Goal: Task Accomplishment & Management: Complete application form

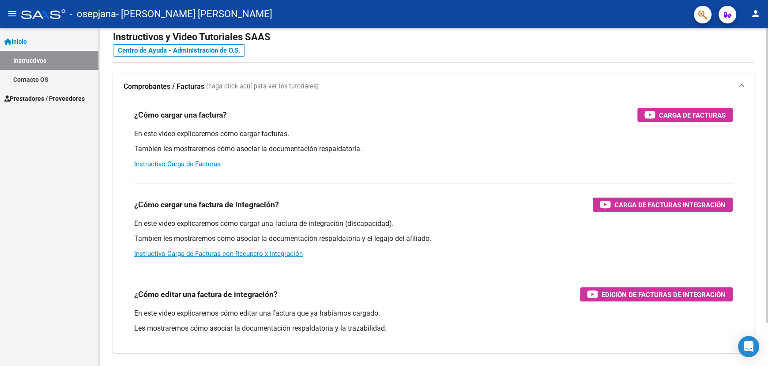
scroll to position [50, 0]
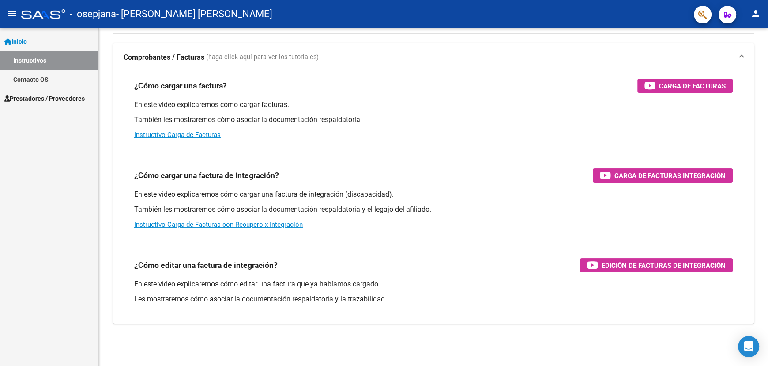
click at [56, 95] on span "Prestadores / Proveedores" at bounding box center [44, 99] width 80 height 10
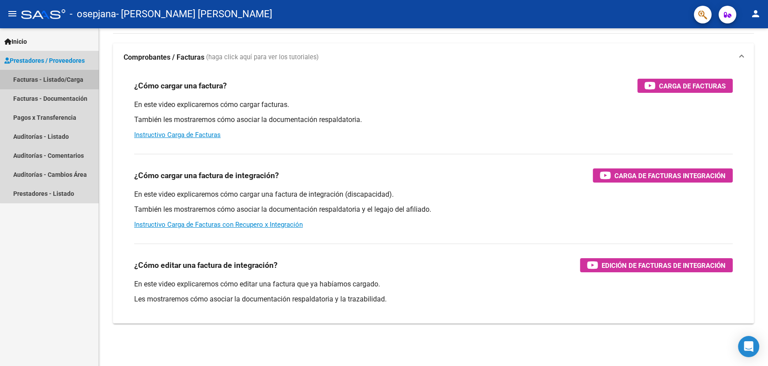
click at [58, 77] on link "Facturas - Listado/Carga" at bounding box center [49, 79] width 98 height 19
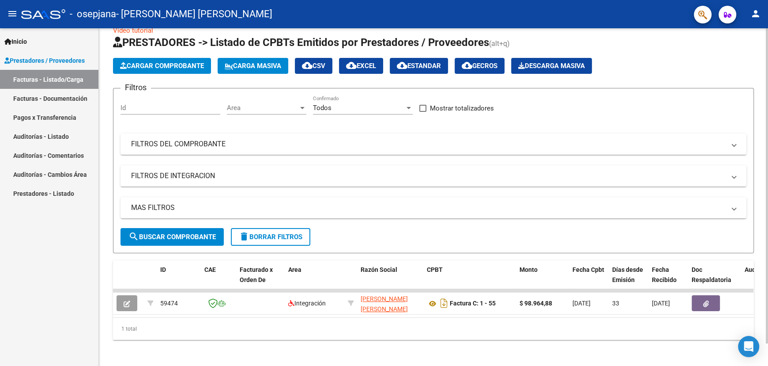
scroll to position [25, 0]
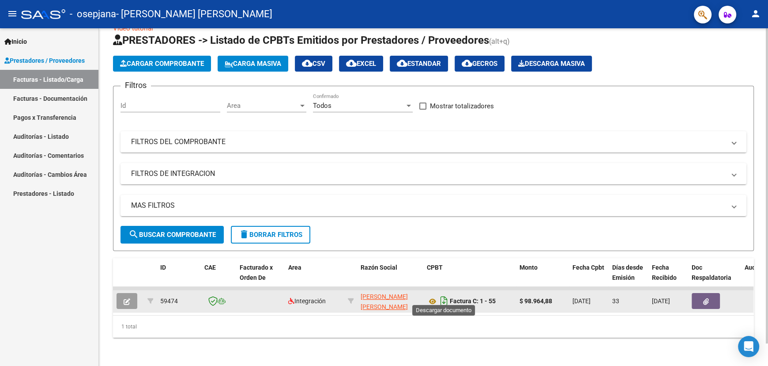
click at [439, 294] on icon "Descargar documento" at bounding box center [444, 301] width 11 height 14
click at [434, 296] on icon at bounding box center [432, 301] width 11 height 11
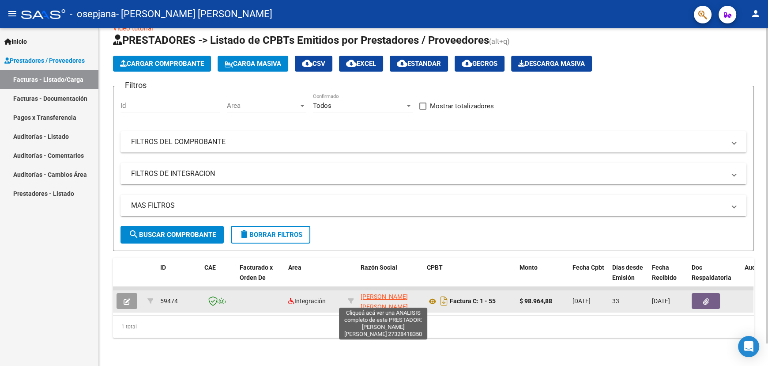
click at [379, 298] on span "[PERSON_NAME] [PERSON_NAME]" at bounding box center [384, 301] width 47 height 17
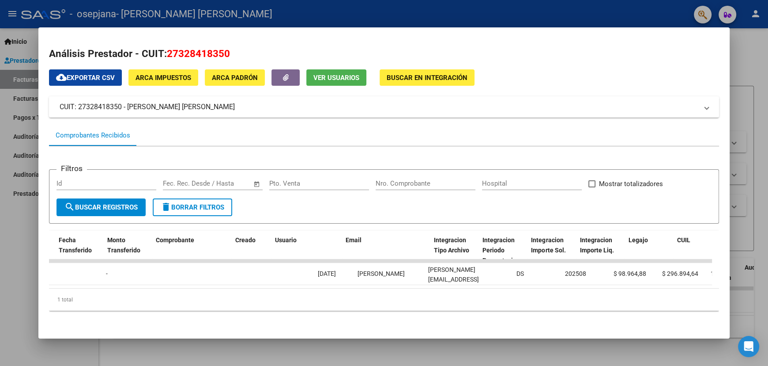
scroll to position [0, 1136]
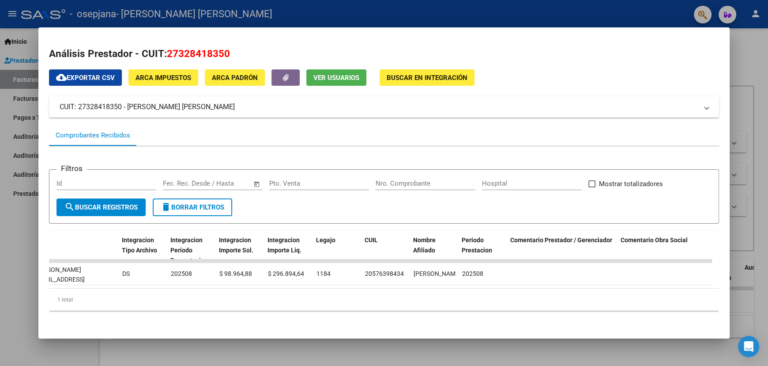
click at [746, 106] on div at bounding box center [384, 183] width 768 height 366
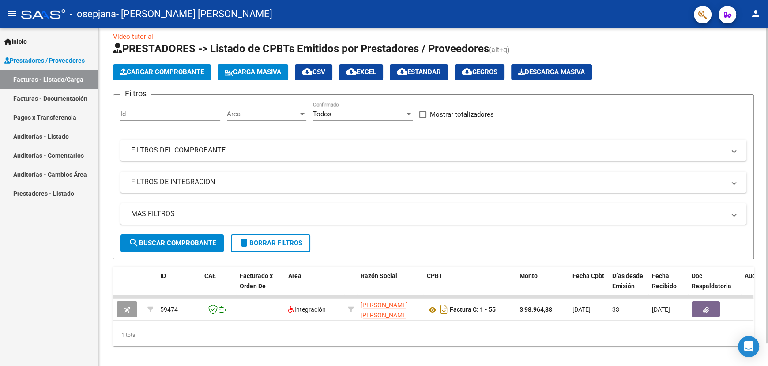
scroll to position [0, 0]
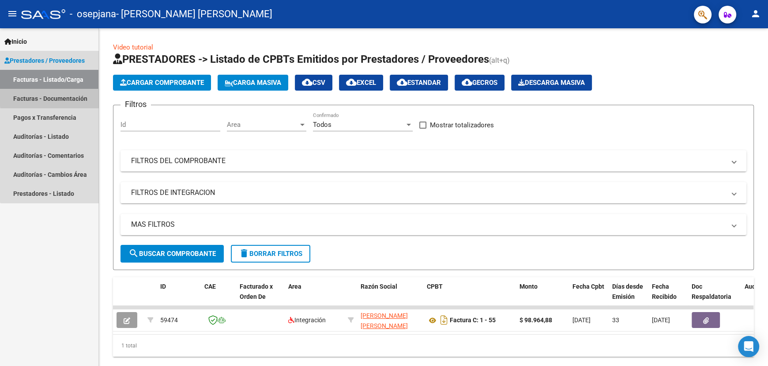
click at [65, 96] on link "Facturas - Documentación" at bounding box center [49, 98] width 98 height 19
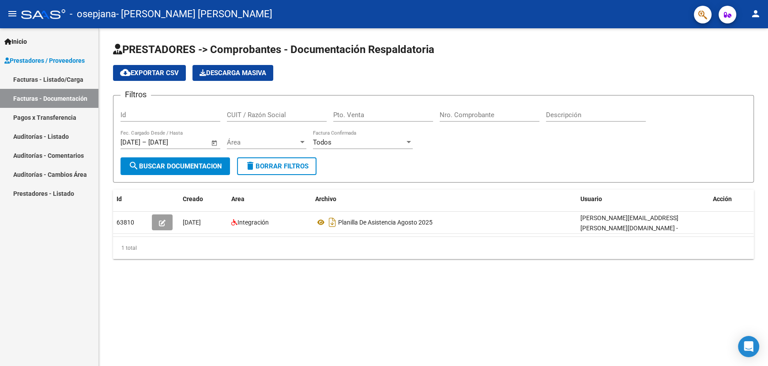
click at [69, 108] on link "Pagos x Transferencia" at bounding box center [49, 117] width 98 height 19
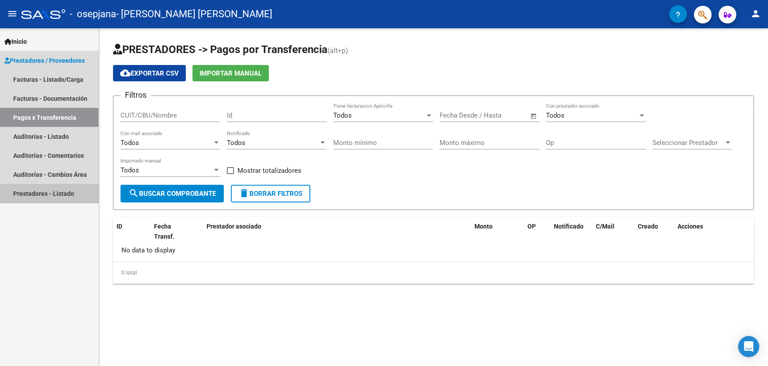
click at [50, 196] on link "Prestadores - Listado" at bounding box center [49, 193] width 98 height 19
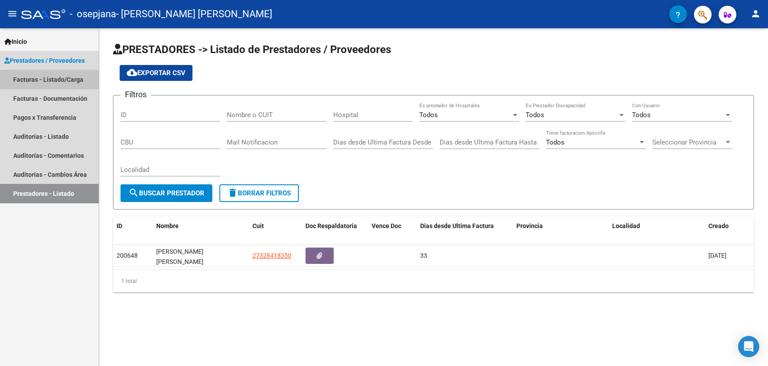
click at [50, 82] on link "Facturas - Listado/Carga" at bounding box center [49, 79] width 98 height 19
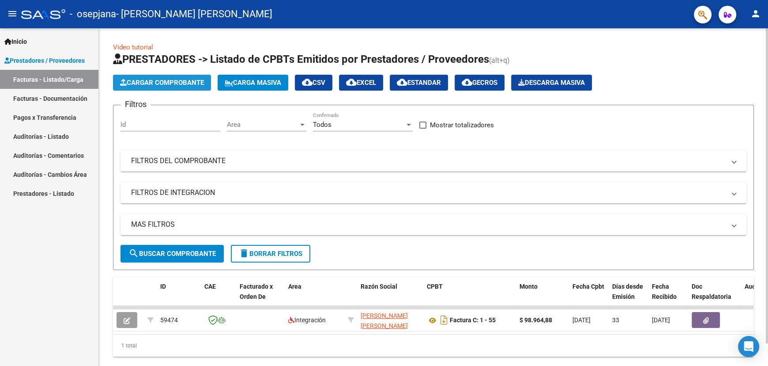
click at [179, 76] on button "Cargar Comprobante" at bounding box center [162, 83] width 98 height 16
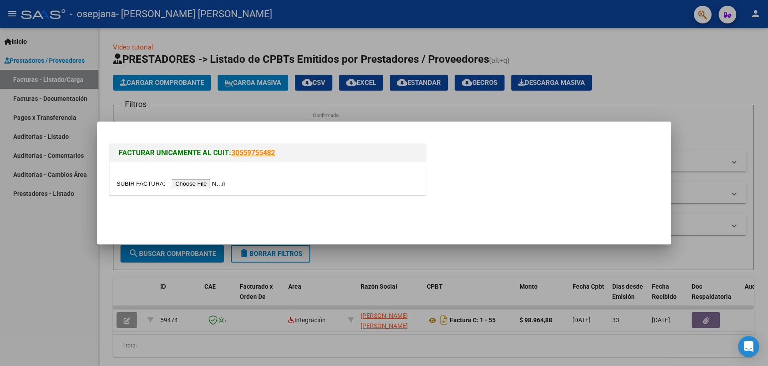
click at [214, 183] on input "file" at bounding box center [173, 183] width 112 height 9
drag, startPoint x: 210, startPoint y: 178, endPoint x: 212, endPoint y: 182, distance: 5.2
click at [210, 178] on div at bounding box center [268, 178] width 316 height 33
click at [212, 184] on input "file" at bounding box center [173, 183] width 112 height 9
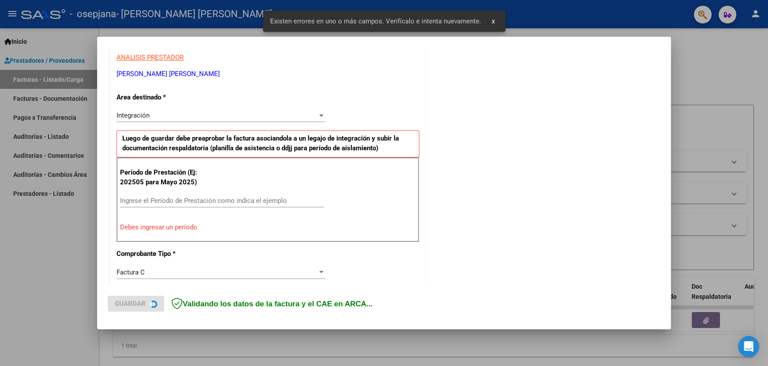
scroll to position [171, 0]
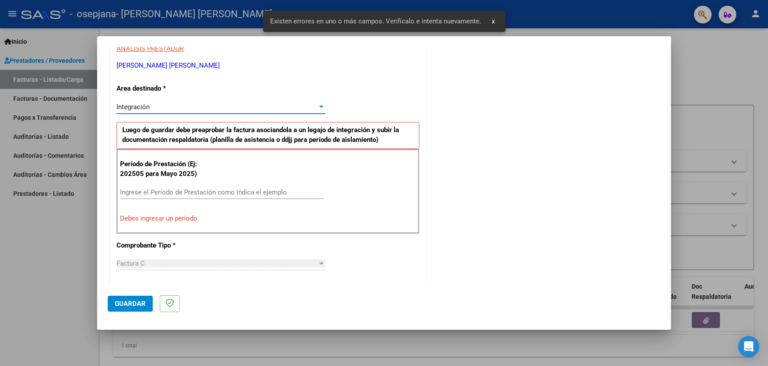
click at [215, 109] on div "Integración" at bounding box center [217, 107] width 201 height 8
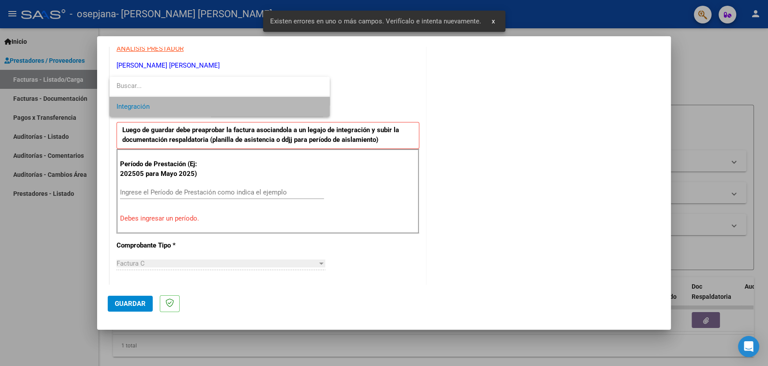
click at [215, 109] on span "Integración" at bounding box center [220, 107] width 206 height 20
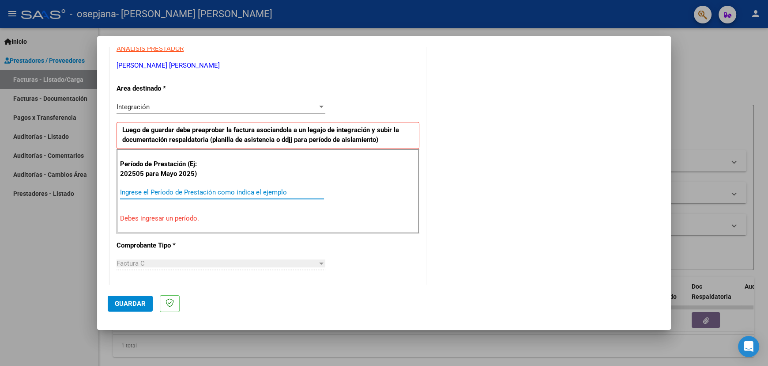
click at [215, 193] on input "Ingrese el Período de Prestación como indica el ejemplo" at bounding box center [222, 192] width 204 height 8
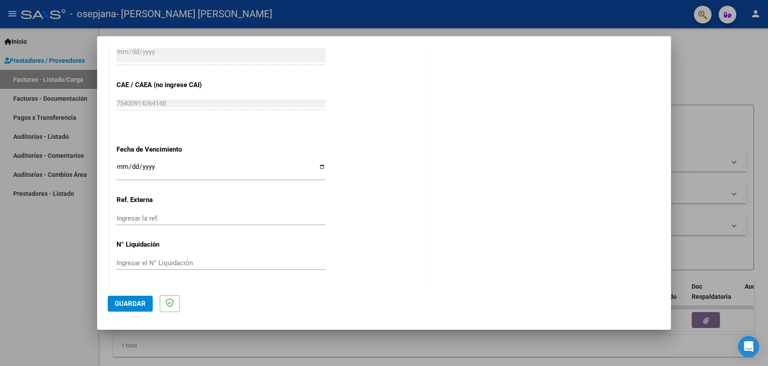
scroll to position [538, 0]
type input "202509"
click at [121, 166] on input "Ingresar la fecha" at bounding box center [221, 169] width 209 height 14
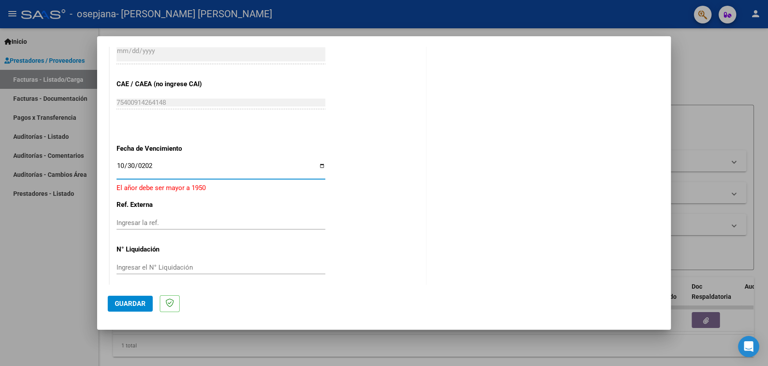
type input "[DATE]"
click at [170, 214] on input "Ingresar la ref." at bounding box center [221, 217] width 209 height 8
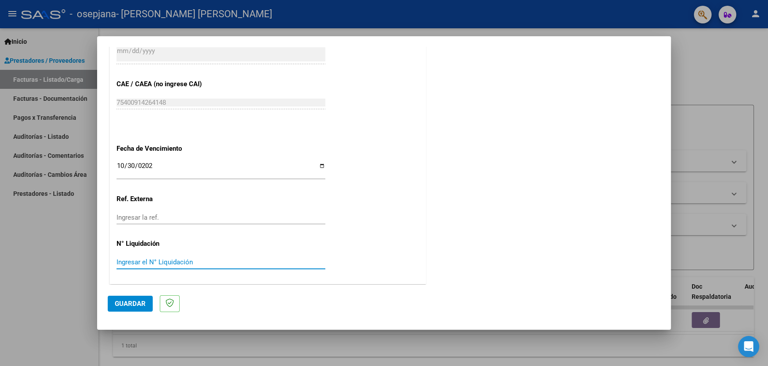
click at [157, 261] on input "Ingresar el N° Liquidación" at bounding box center [221, 262] width 209 height 8
click at [130, 307] on button "Guardar" at bounding box center [130, 303] width 45 height 16
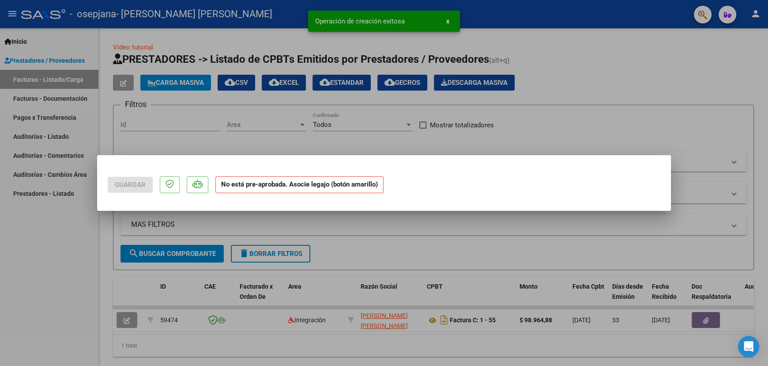
scroll to position [0, 0]
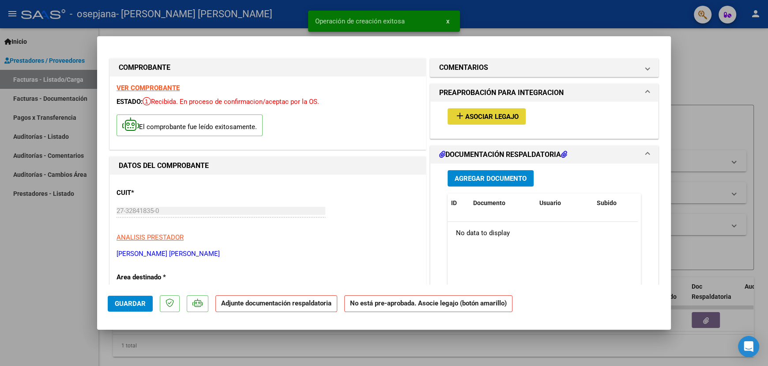
click at [499, 117] on span "Asociar Legajo" at bounding box center [492, 117] width 53 height 8
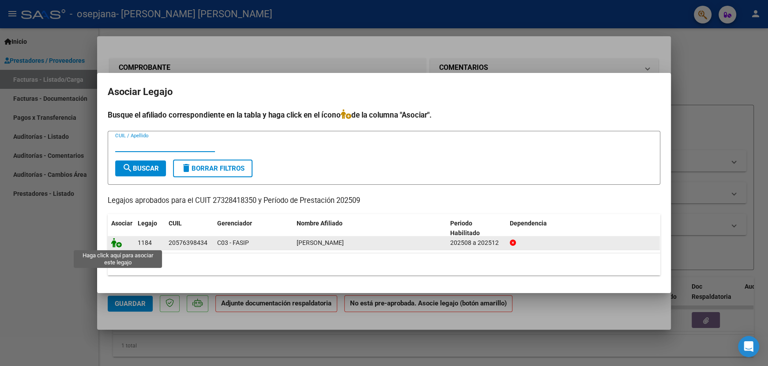
click at [111, 241] on icon at bounding box center [116, 243] width 11 height 10
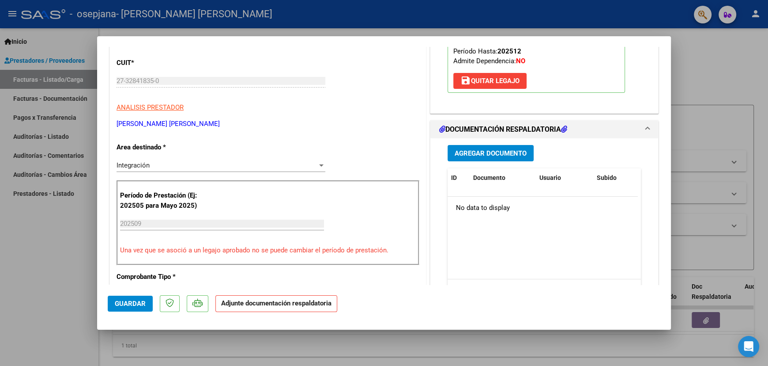
scroll to position [132, 0]
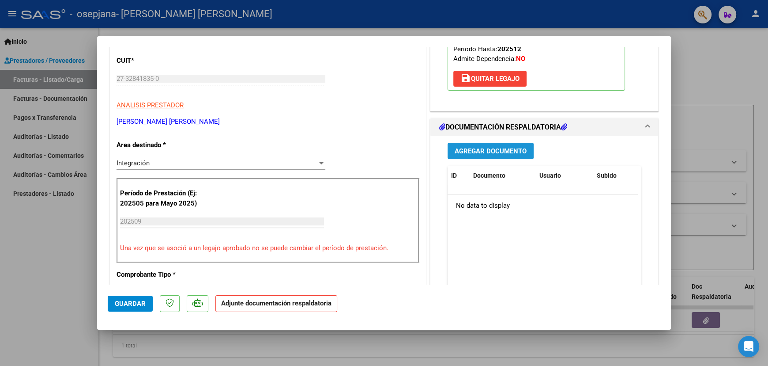
click at [520, 147] on span "Agregar Documento" at bounding box center [491, 151] width 72 height 8
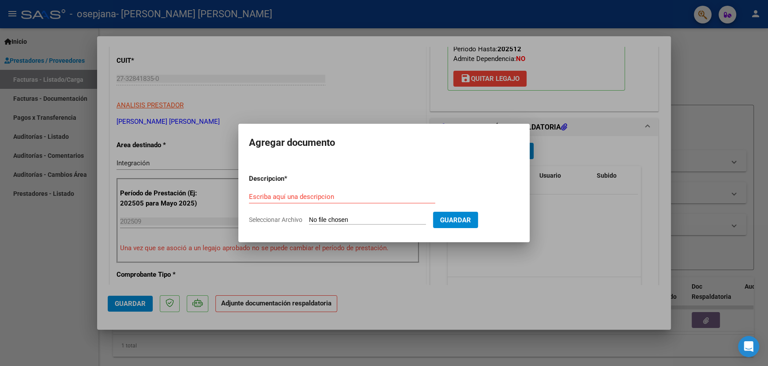
click at [388, 220] on input "Seleccionar Archivo" at bounding box center [367, 220] width 117 height 8
type input "C:\fakepath\planilla asistencia [PERSON_NAME].pdf"
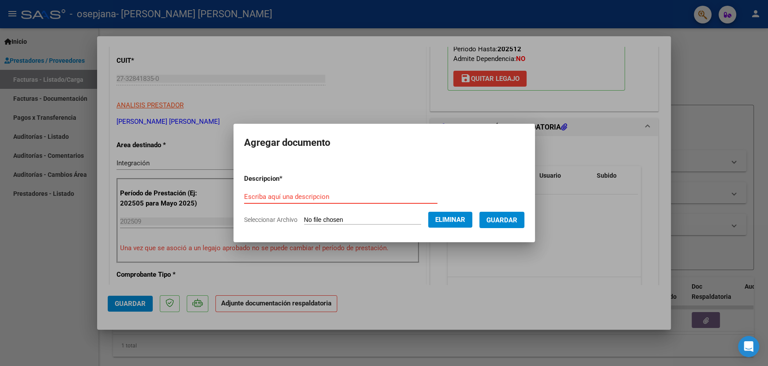
click at [361, 199] on input "Escriba aquí una descripcion" at bounding box center [340, 197] width 193 height 8
type input "PLANILLA ASISTENCIA [DATE]"
click at [494, 218] on span "Guardar" at bounding box center [502, 220] width 31 height 8
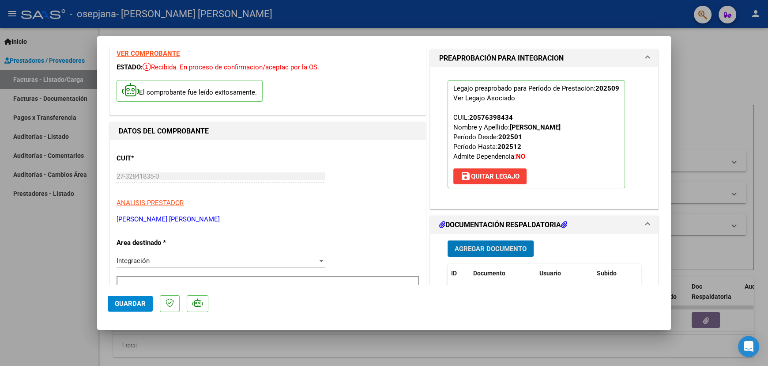
scroll to position [0, 0]
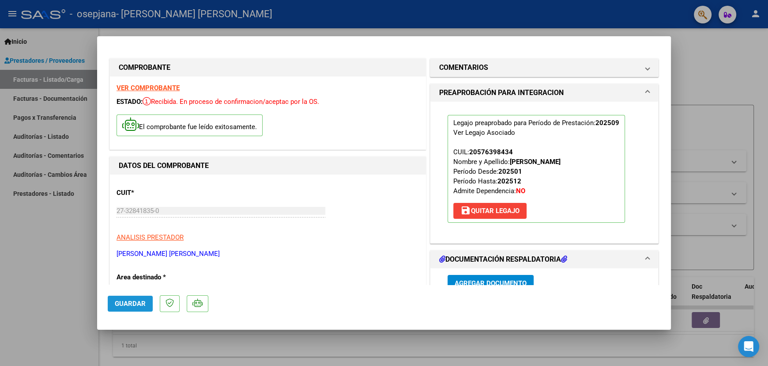
click at [128, 305] on span "Guardar" at bounding box center [130, 303] width 31 height 8
click at [109, 305] on button "Guardar" at bounding box center [130, 303] width 45 height 16
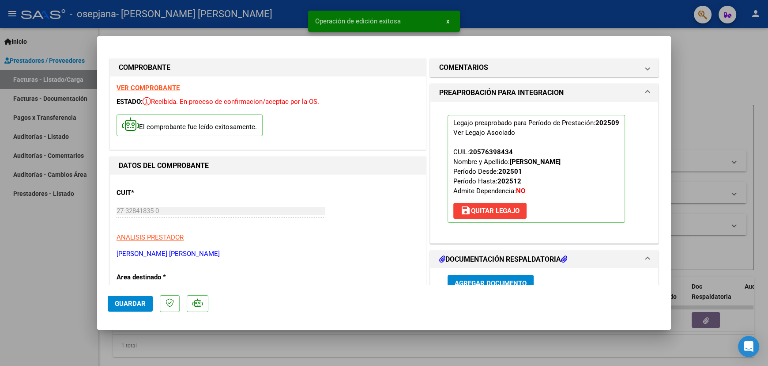
click at [677, 36] on div at bounding box center [384, 183] width 768 height 366
type input "$ 0,00"
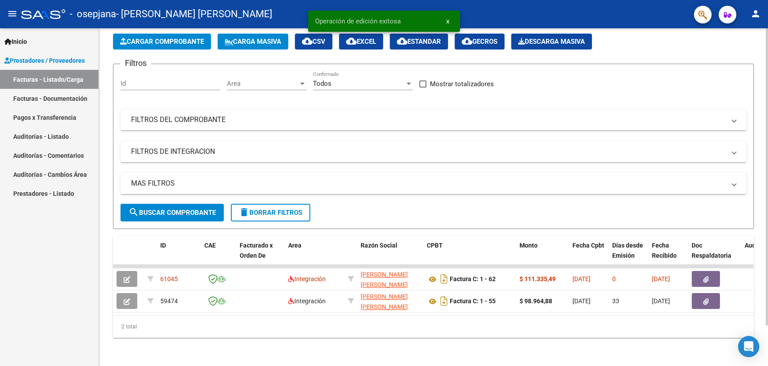
scroll to position [46, 0]
